Goal: Transaction & Acquisition: Purchase product/service

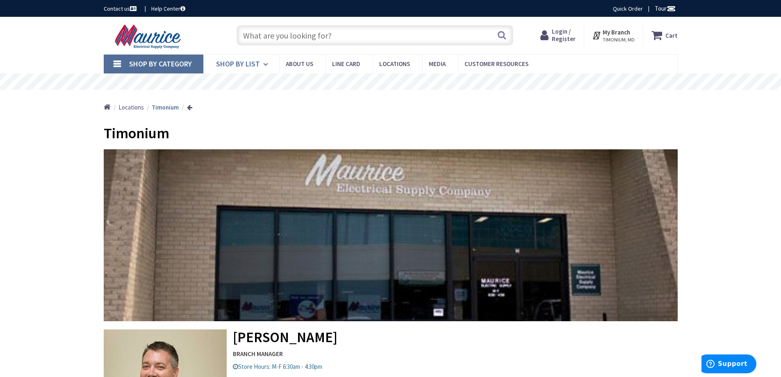
click at [263, 67] on icon at bounding box center [267, 64] width 8 height 18
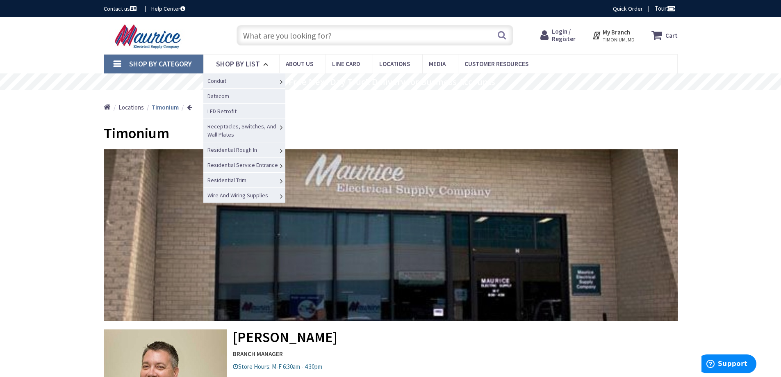
click at [0, 0] on span "Switches" at bounding box center [0, 0] width 0 height 0
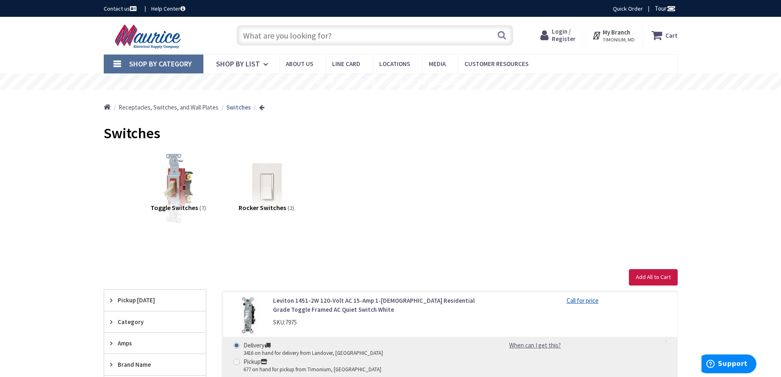
click at [177, 176] on img at bounding box center [178, 187] width 74 height 74
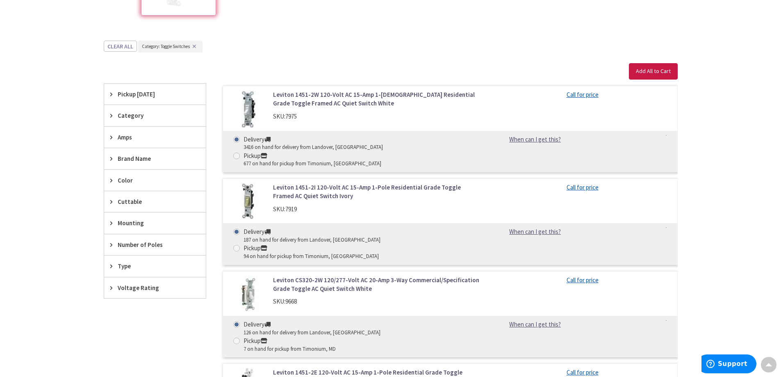
scroll to position [213, 0]
